Goal: Find specific page/section: Find specific page/section

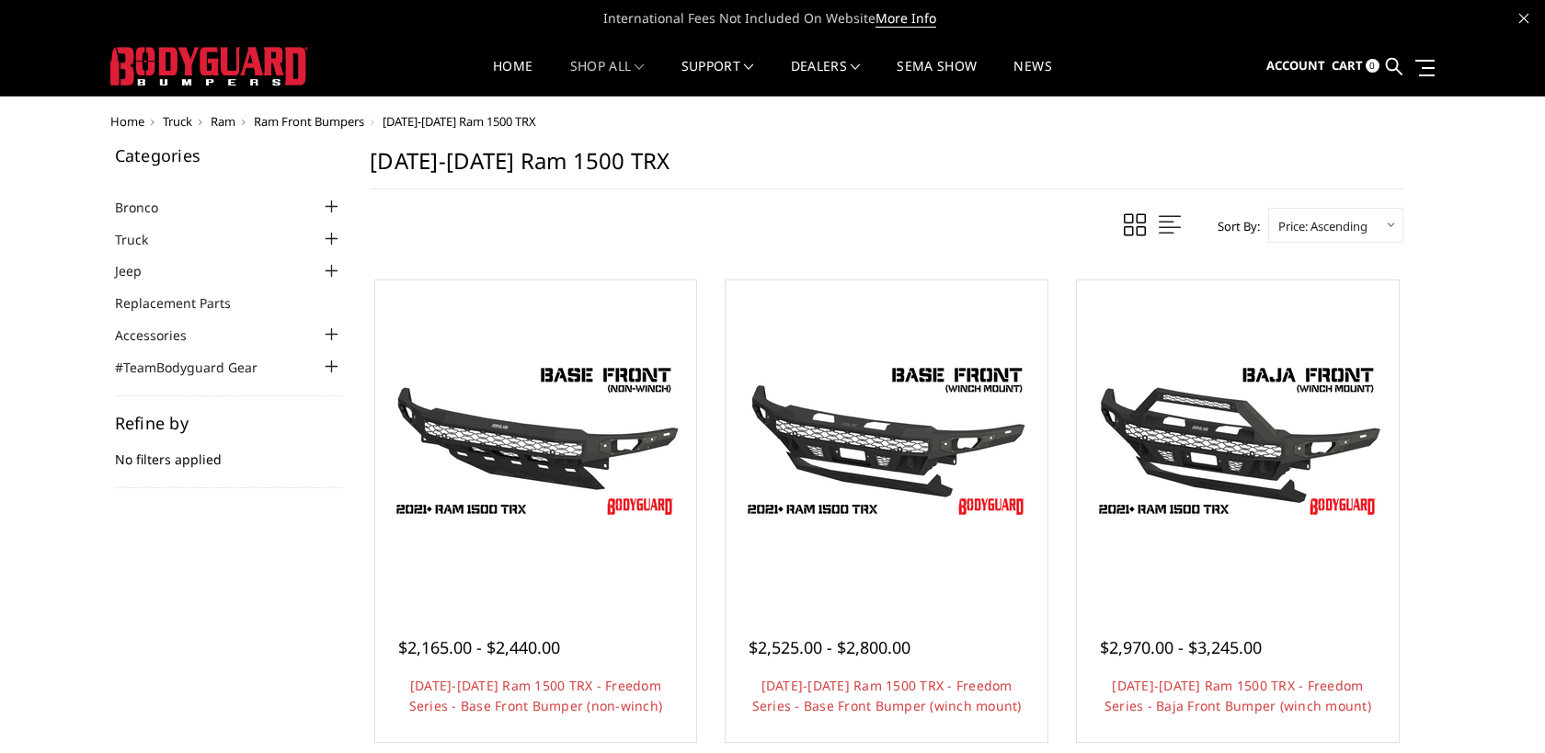
click at [334, 238] on div at bounding box center [331, 239] width 22 height 22
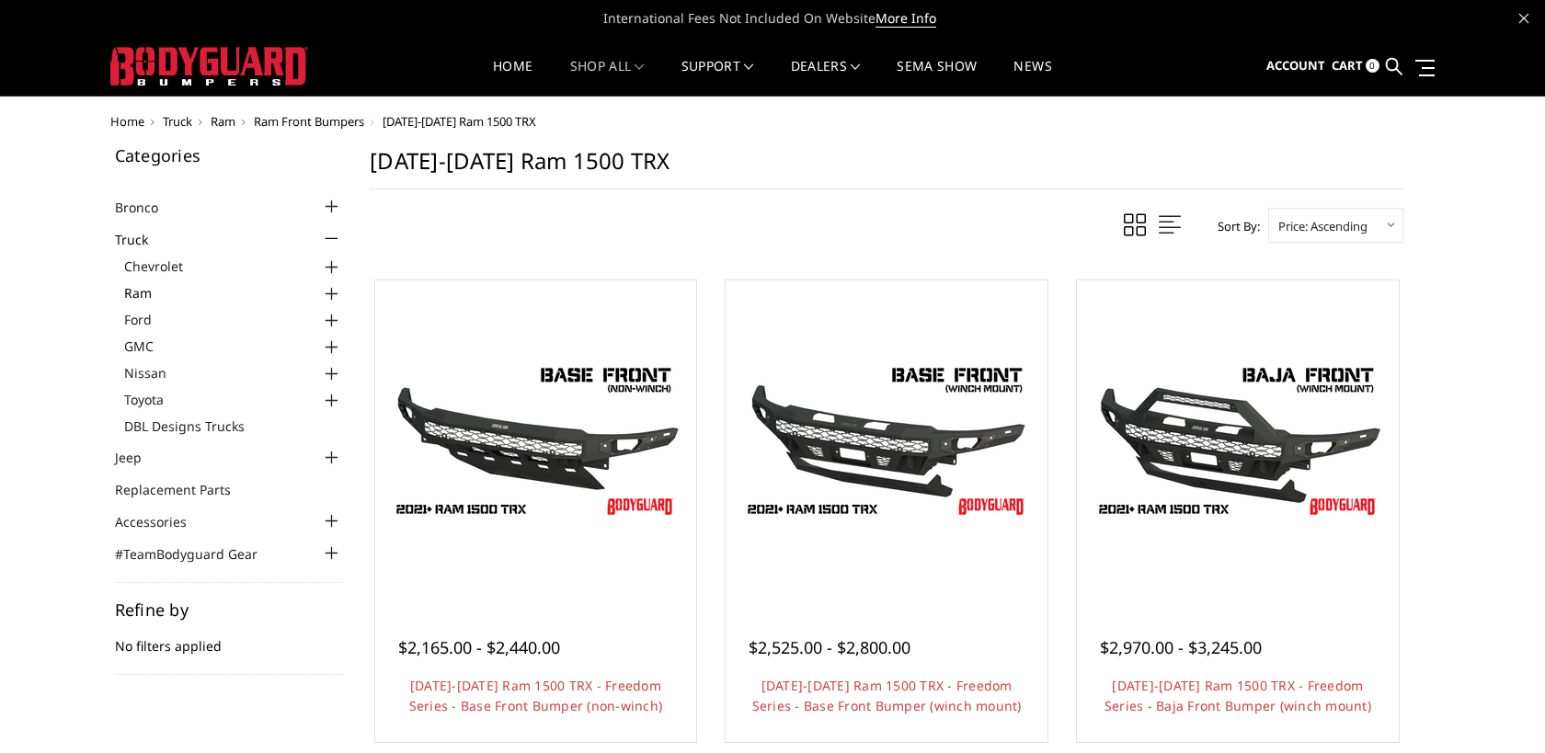
click at [313, 293] on link "Ram" at bounding box center [233, 292] width 219 height 19
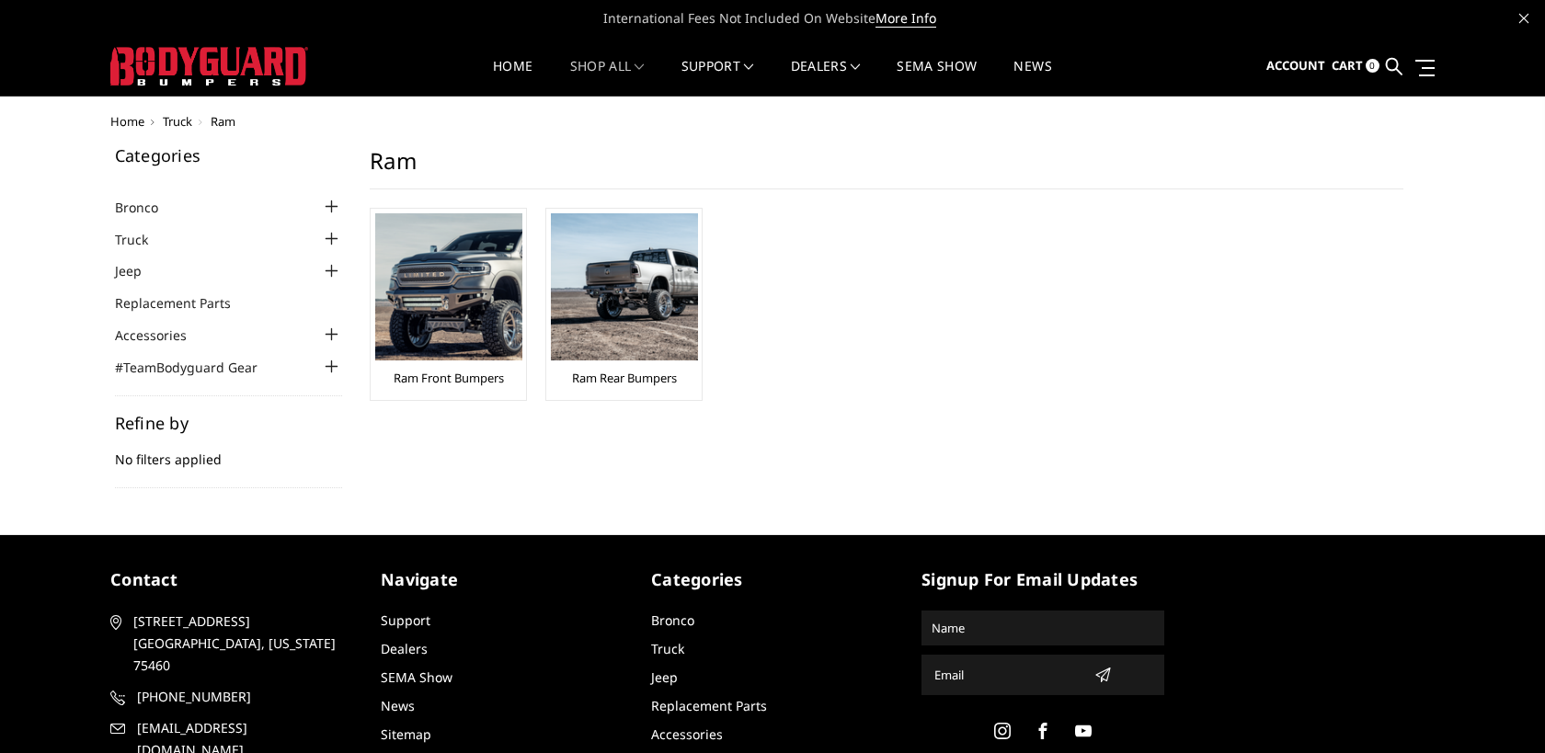
click at [326, 243] on div at bounding box center [331, 239] width 22 height 22
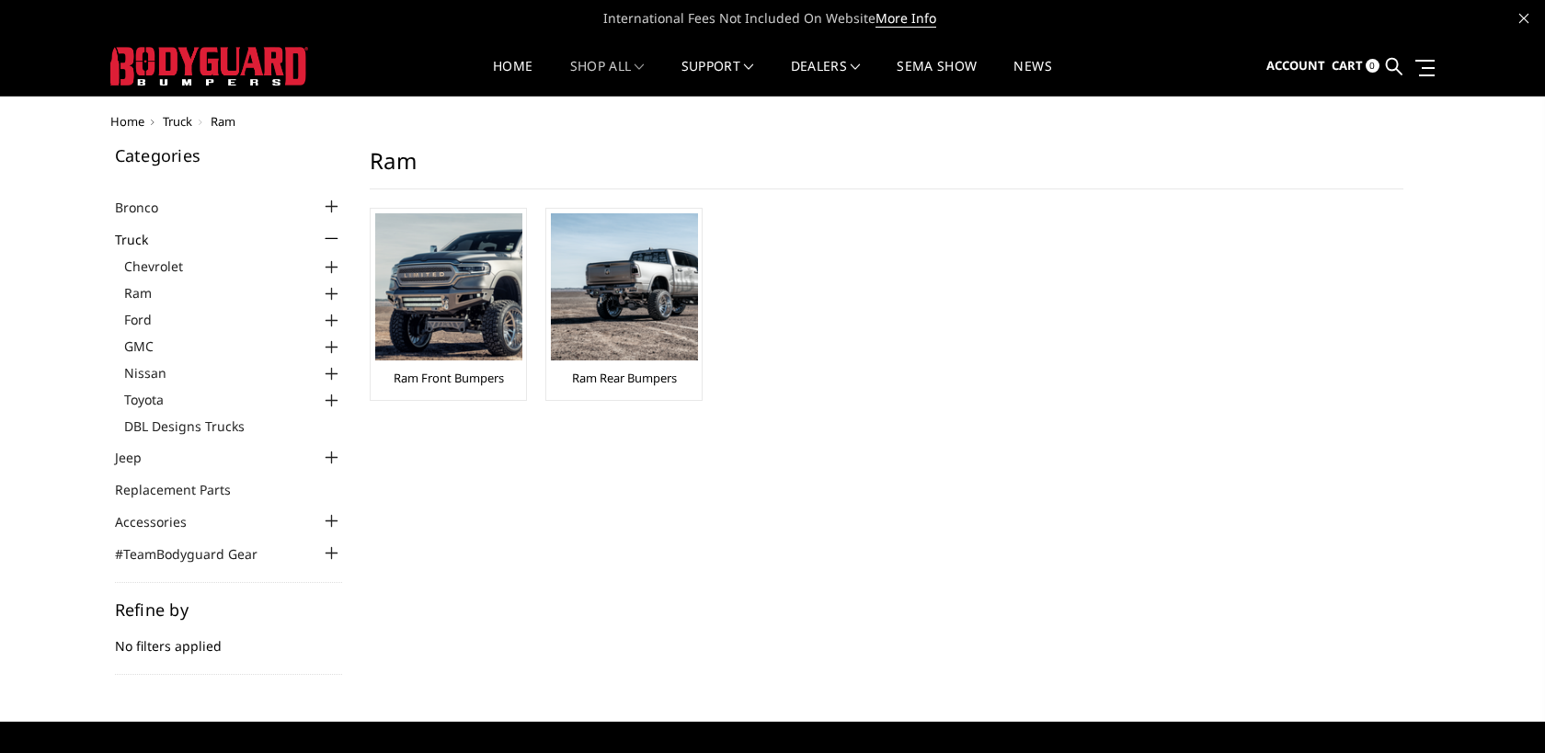
click at [331, 295] on div at bounding box center [331, 294] width 22 height 22
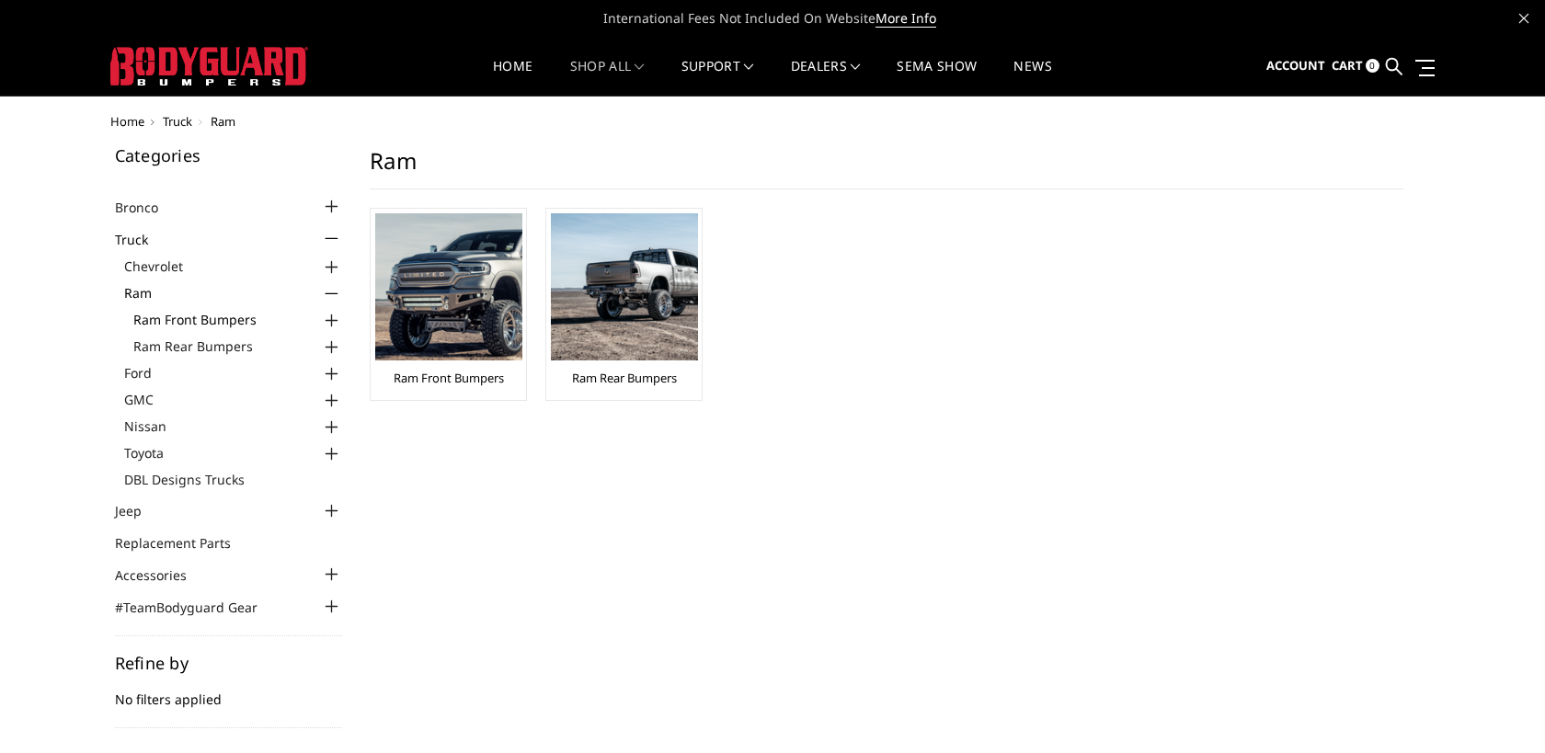
click at [253, 319] on link "Ram Front Bumpers" at bounding box center [238, 319] width 210 height 19
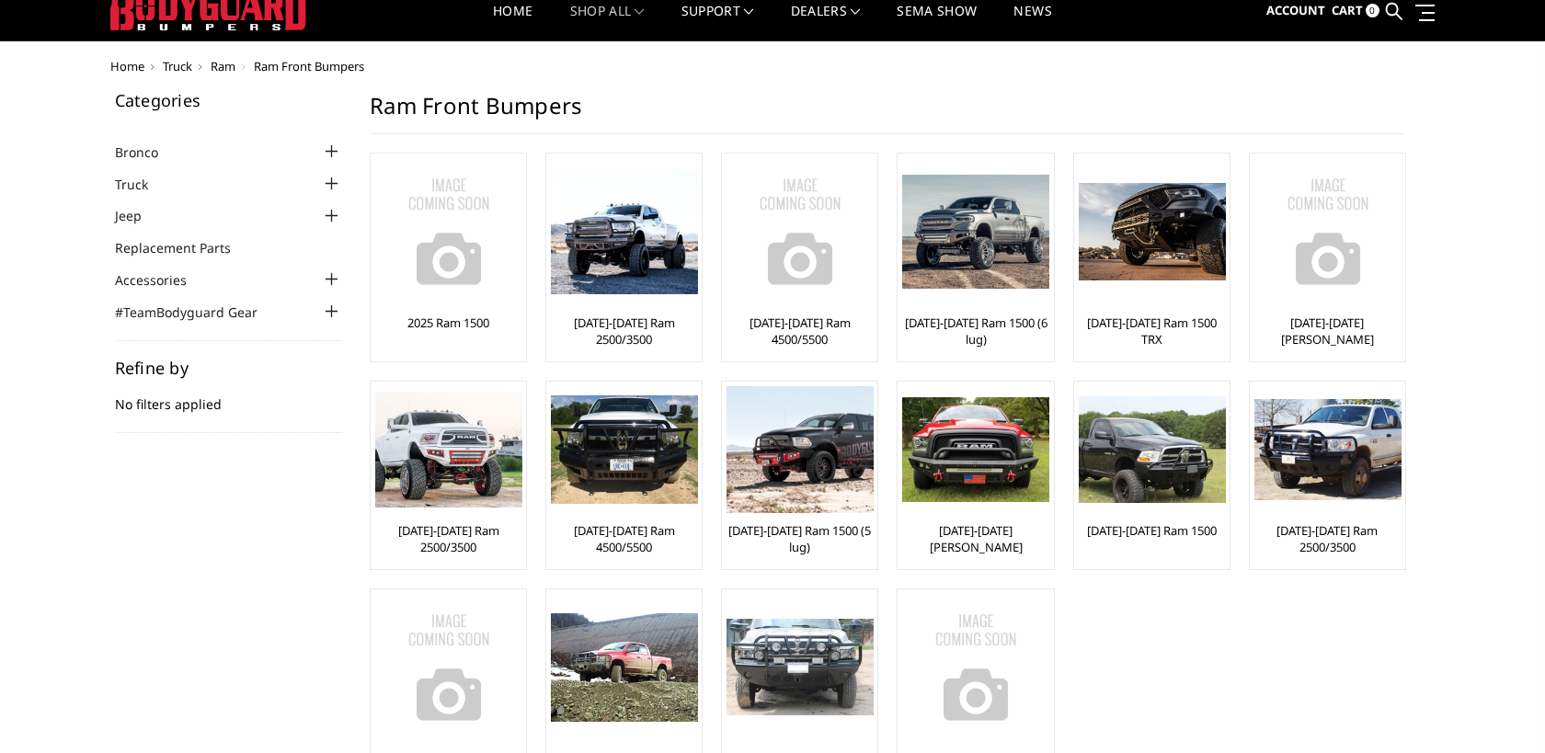
scroll to position [58, 0]
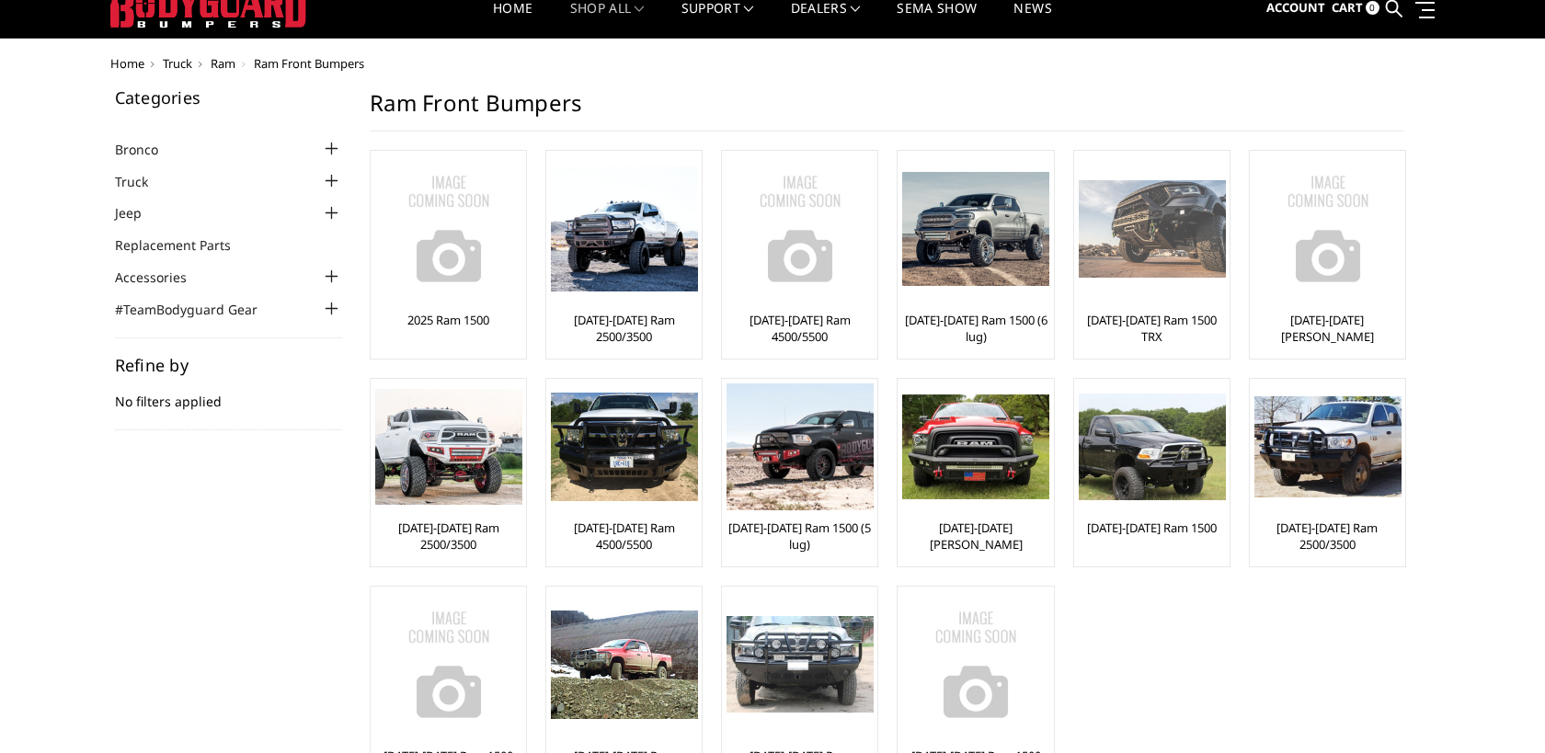
click at [1113, 240] on img at bounding box center [1151, 229] width 147 height 98
